Goal: Task Accomplishment & Management: Manage account settings

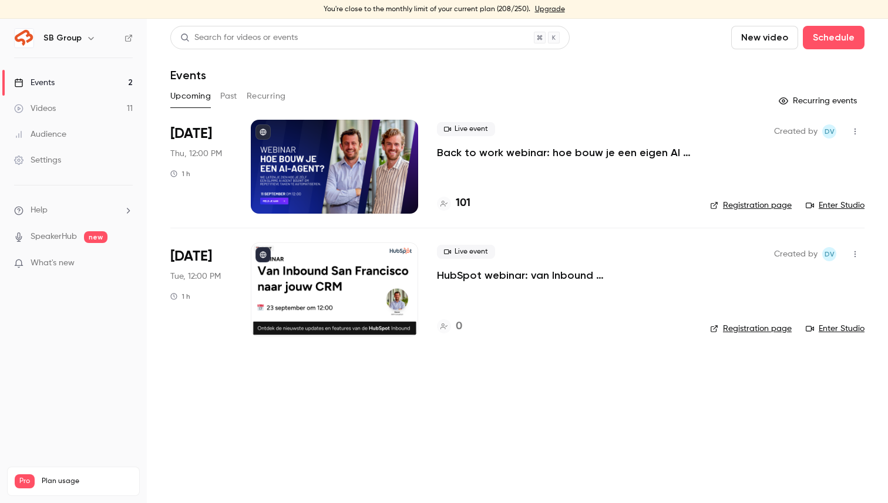
click at [78, 112] on link "Videos 11" at bounding box center [73, 109] width 147 height 26
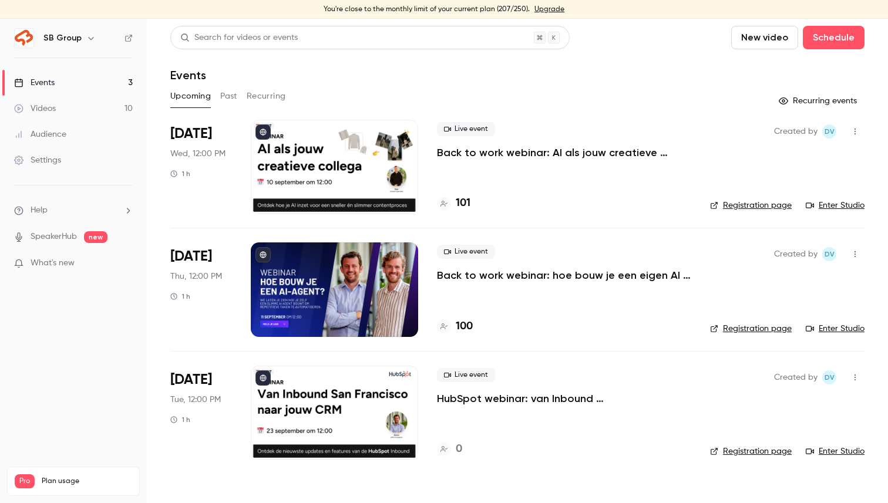
click at [70, 107] on link "Videos 10" at bounding box center [73, 109] width 147 height 26
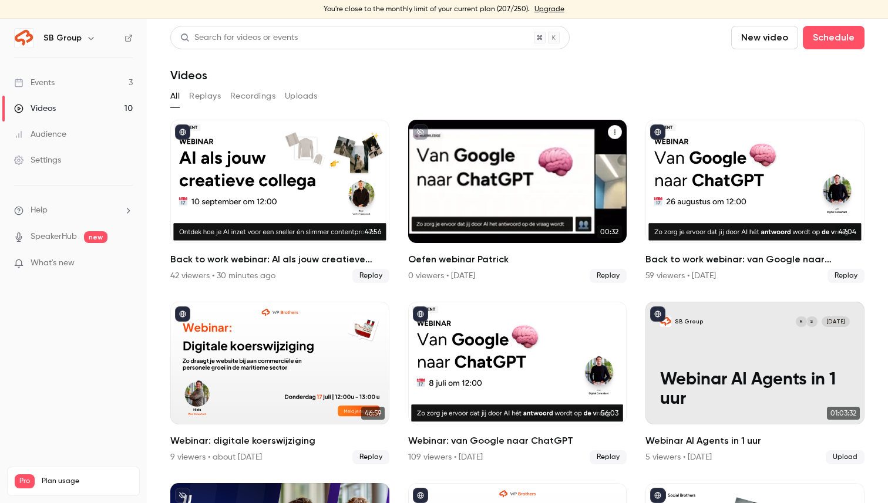
click at [615, 131] on icon "Oefen webinar Patrick" at bounding box center [614, 132] width 7 height 7
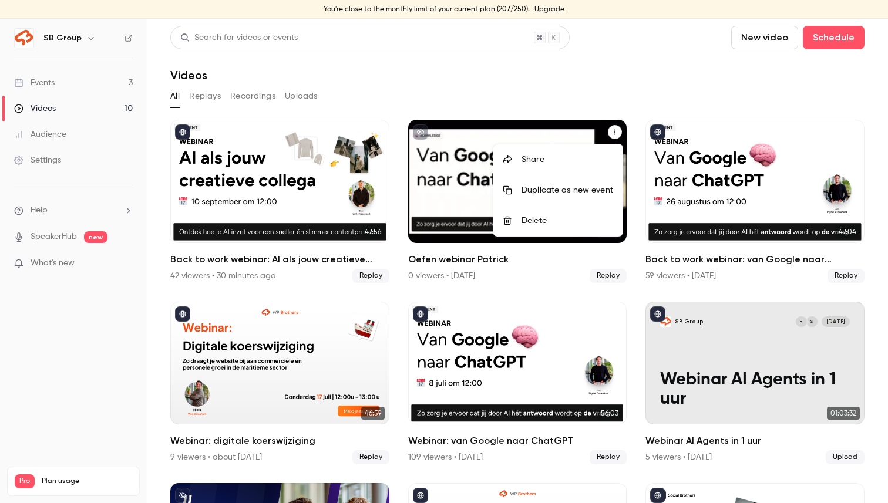
click at [560, 223] on div "Delete" at bounding box center [567, 221] width 92 height 12
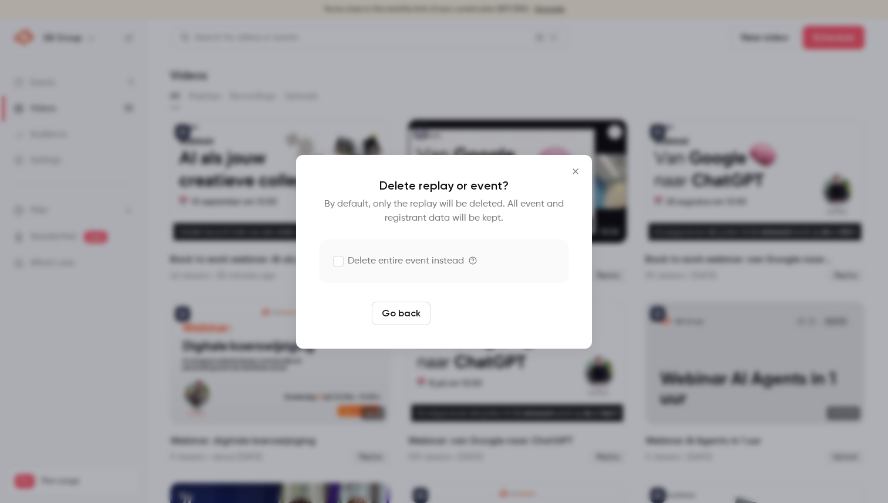
click at [476, 317] on button "Delete replay" at bounding box center [476, 313] width 82 height 23
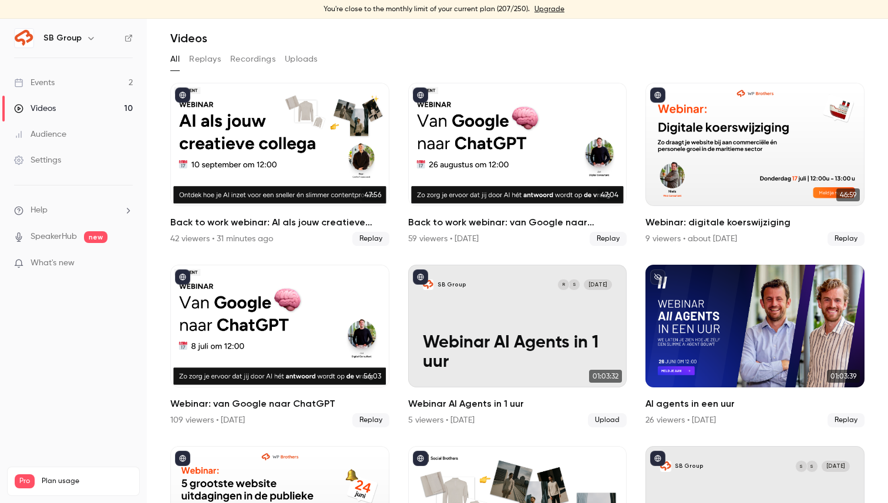
scroll to position [11, 0]
